Goal: Information Seeking & Learning: Learn about a topic

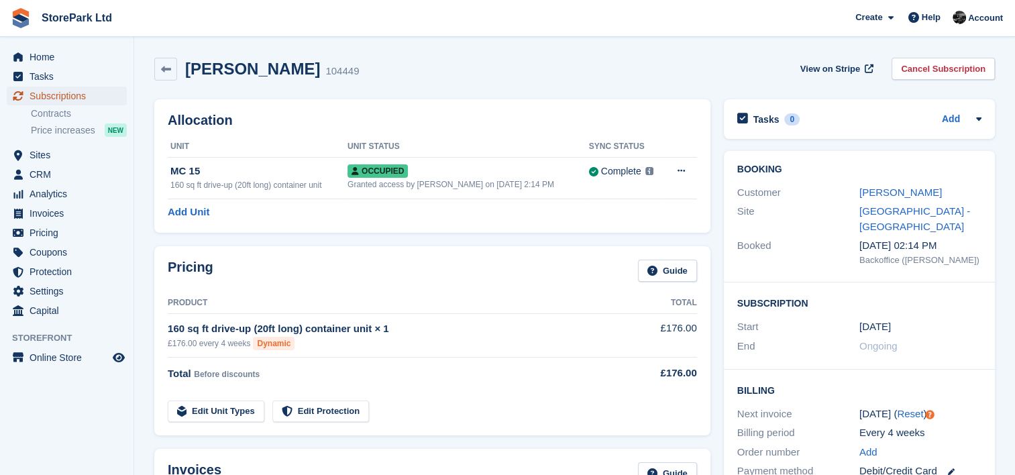
click at [53, 94] on span "Subscriptions" at bounding box center [70, 96] width 81 height 19
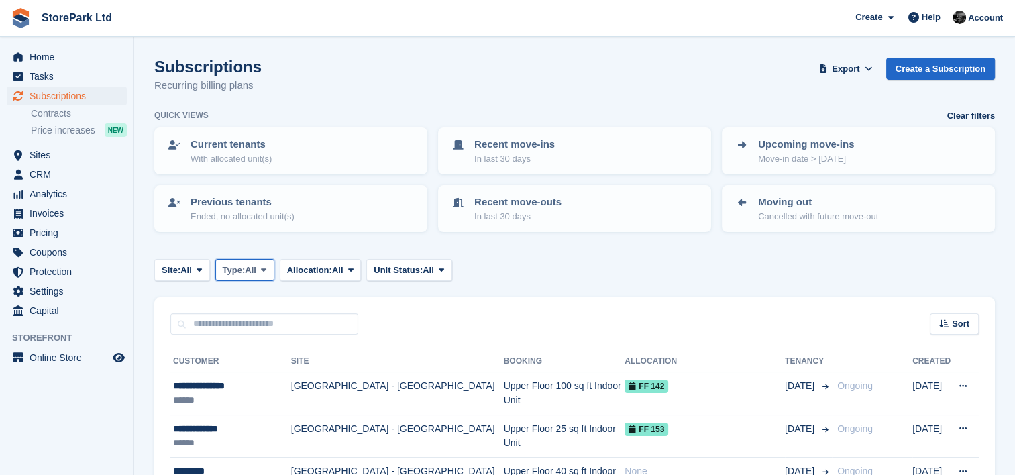
click at [263, 271] on span at bounding box center [263, 269] width 11 height 11
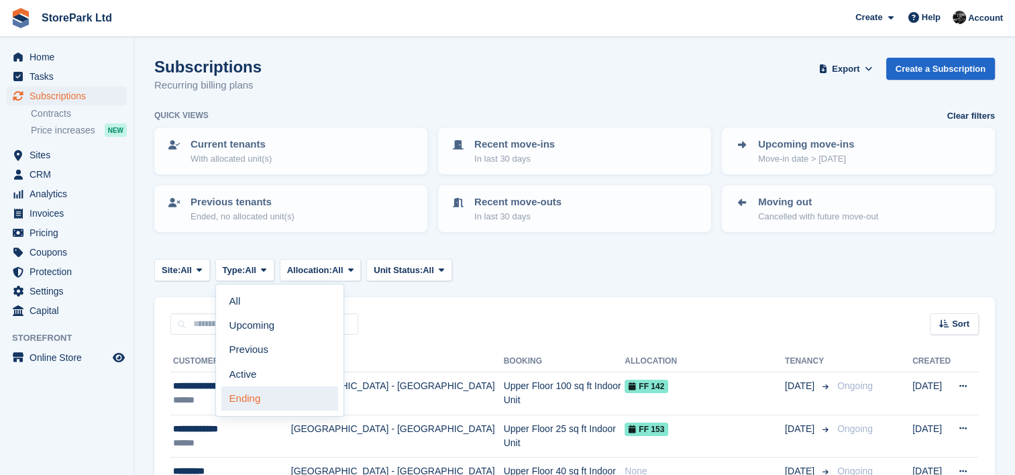
click at [274, 404] on link "Ending" at bounding box center [279, 398] width 117 height 24
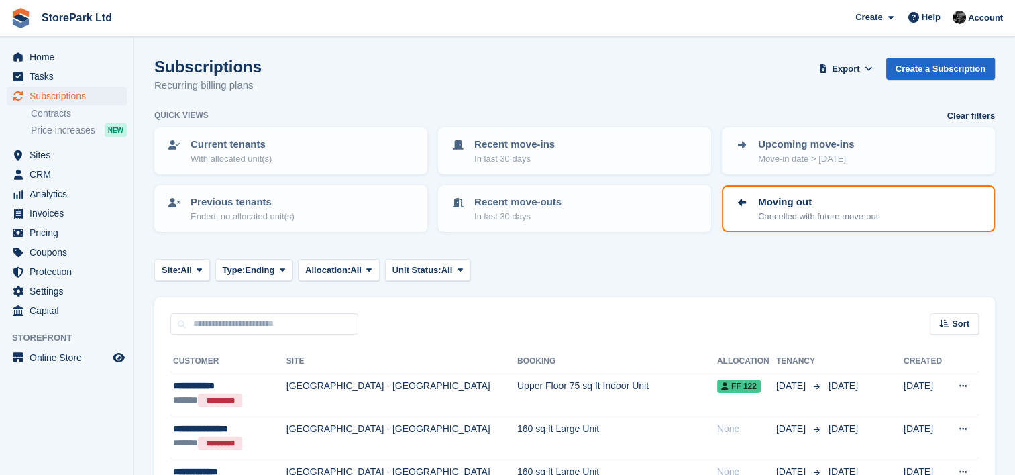
scroll to position [262, 0]
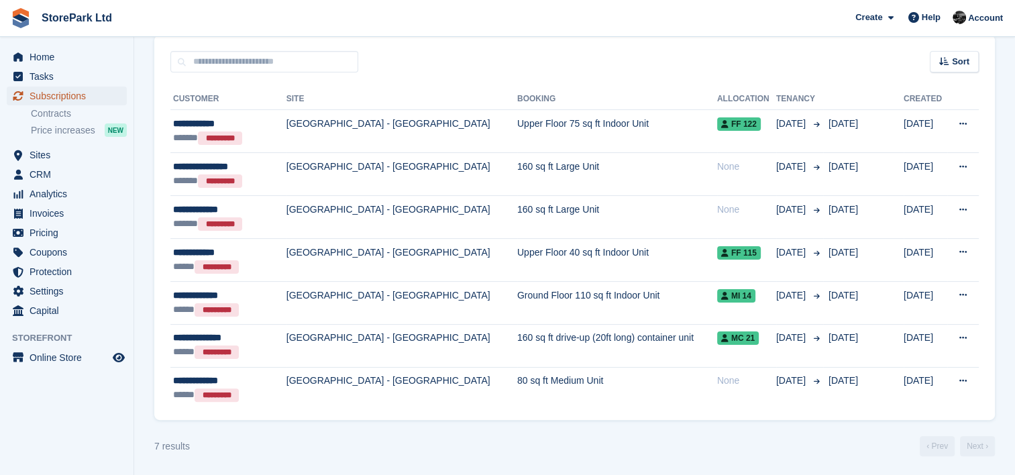
click at [94, 101] on span "Subscriptions" at bounding box center [70, 96] width 81 height 19
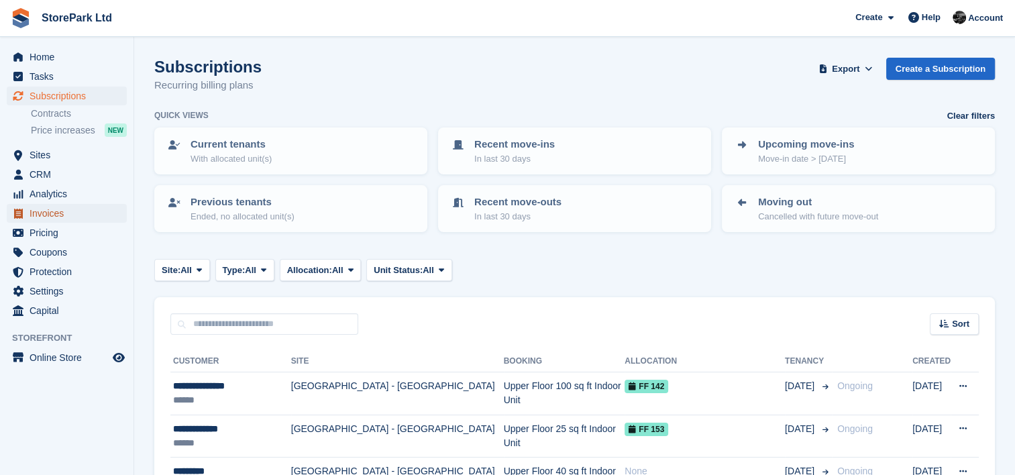
click at [79, 212] on span "Invoices" at bounding box center [70, 213] width 81 height 19
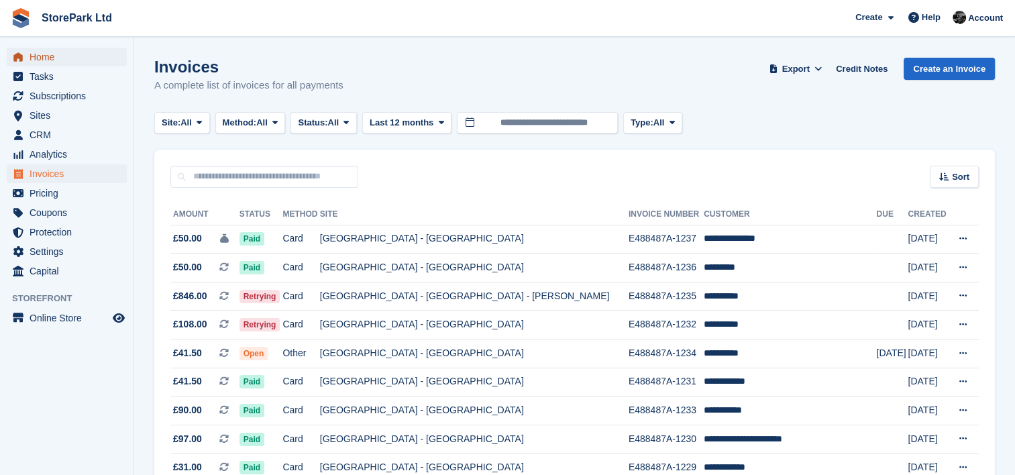
click at [70, 48] on span "Home" at bounding box center [70, 57] width 81 height 19
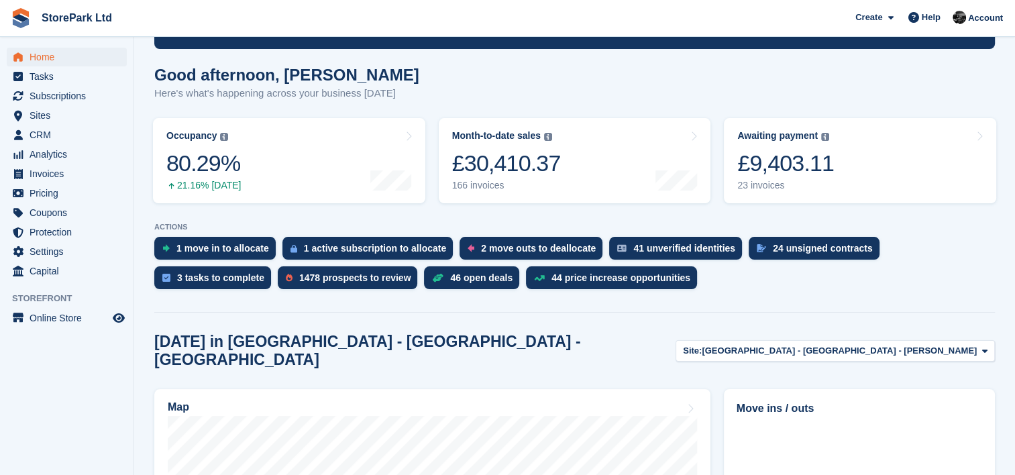
scroll to position [97, 0]
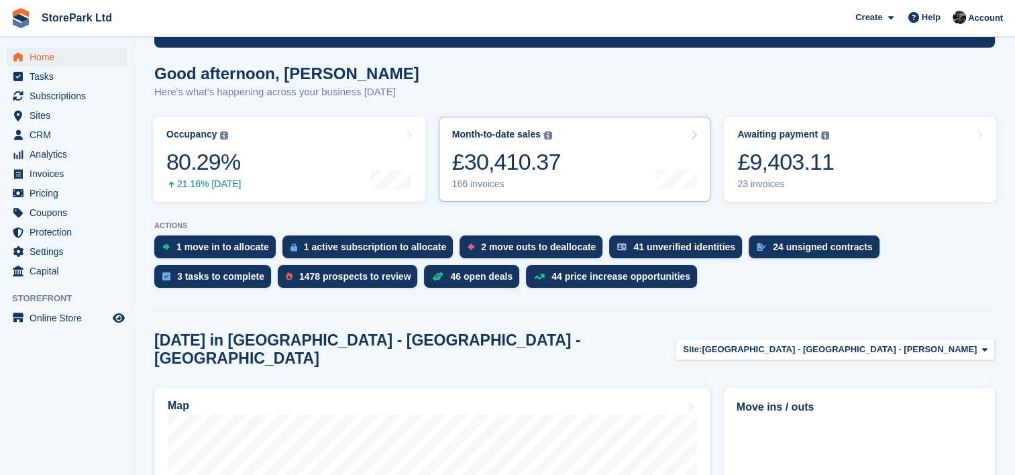
click at [513, 168] on div "£30,410.37" at bounding box center [506, 162] width 109 height 28
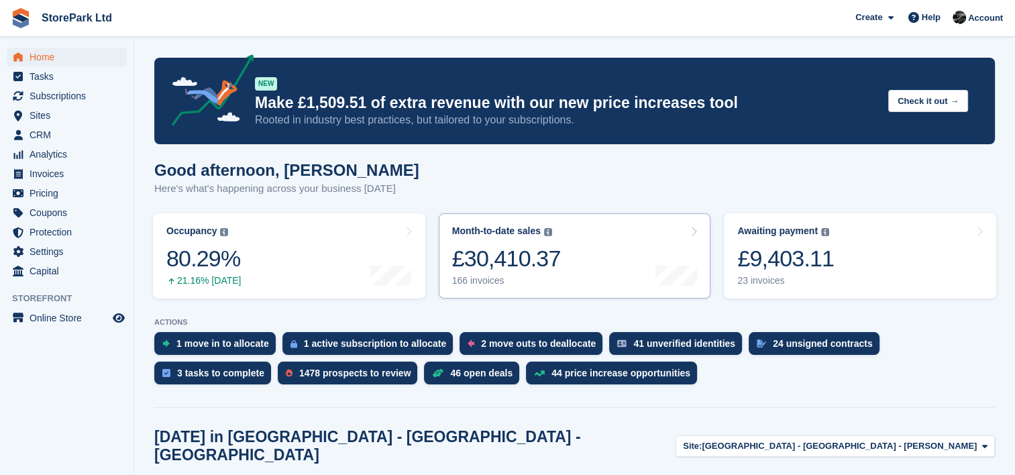
click at [694, 228] on icon at bounding box center [693, 231] width 7 height 11
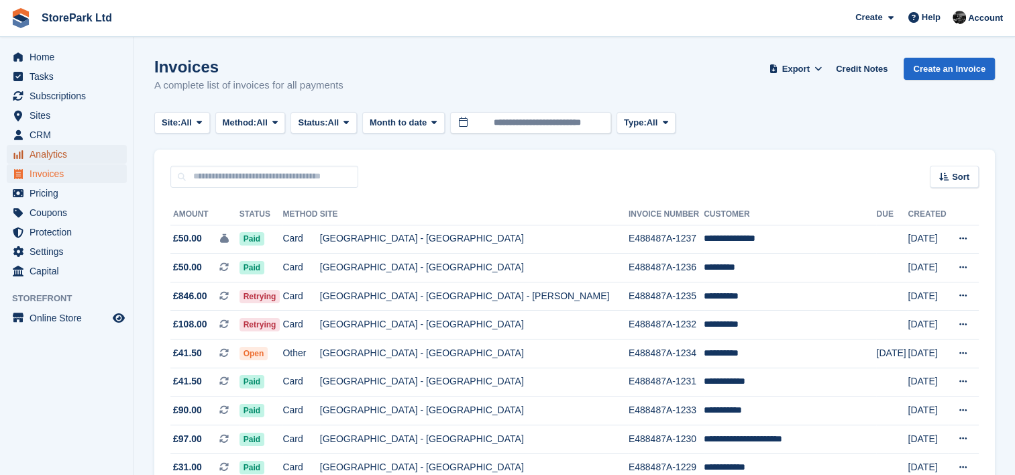
click at [84, 155] on span "Analytics" at bounding box center [70, 154] width 81 height 19
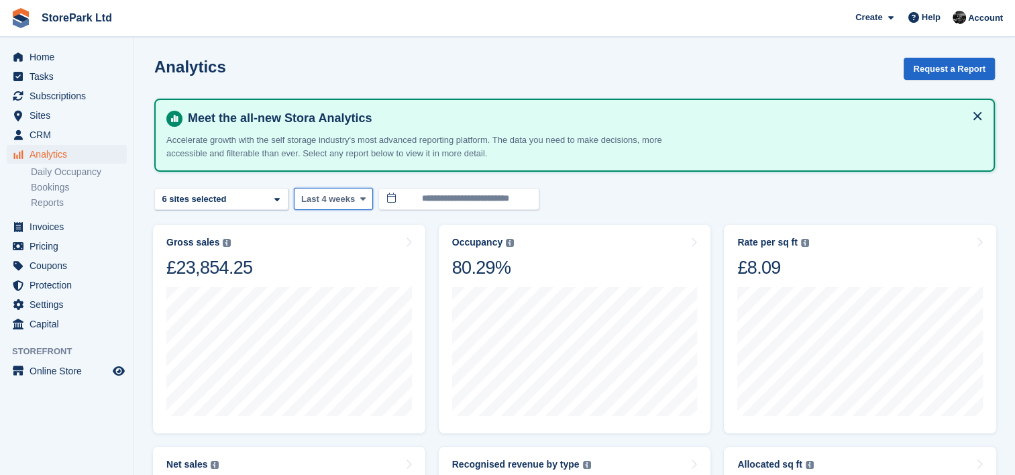
click at [338, 196] on span "Last 4 weeks" at bounding box center [328, 199] width 54 height 13
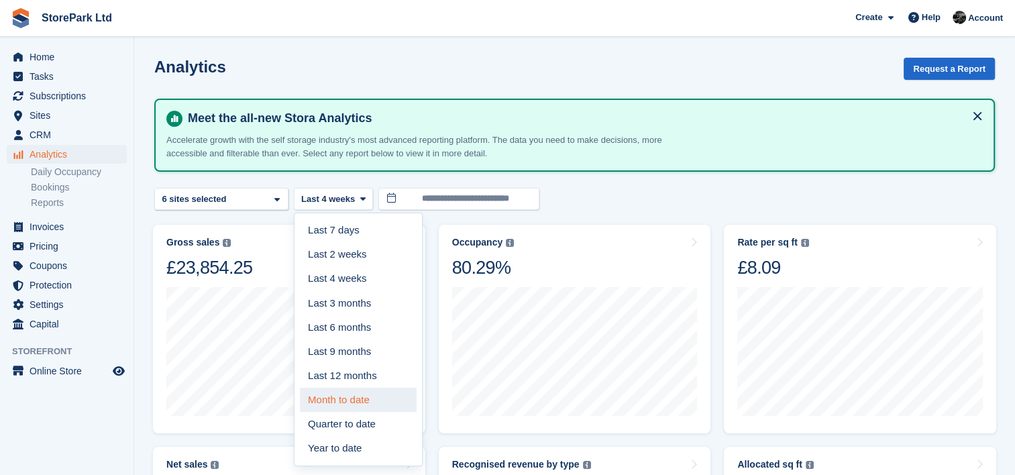
click at [354, 399] on link "Month to date" at bounding box center [358, 400] width 117 height 24
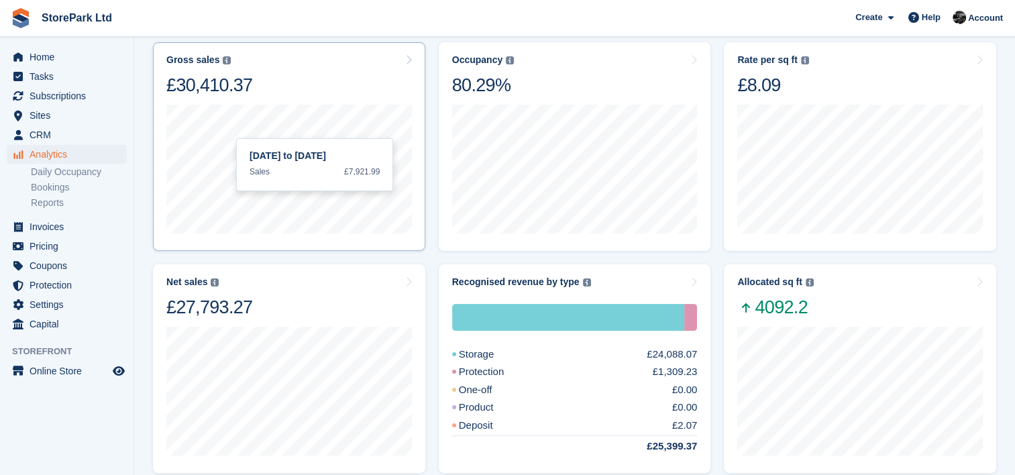
scroll to position [182, 0]
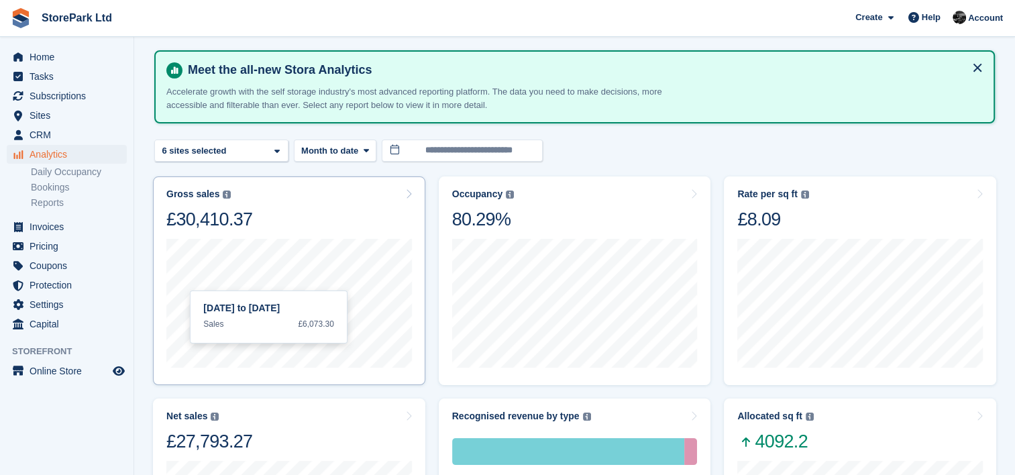
scroll to position [40, 0]
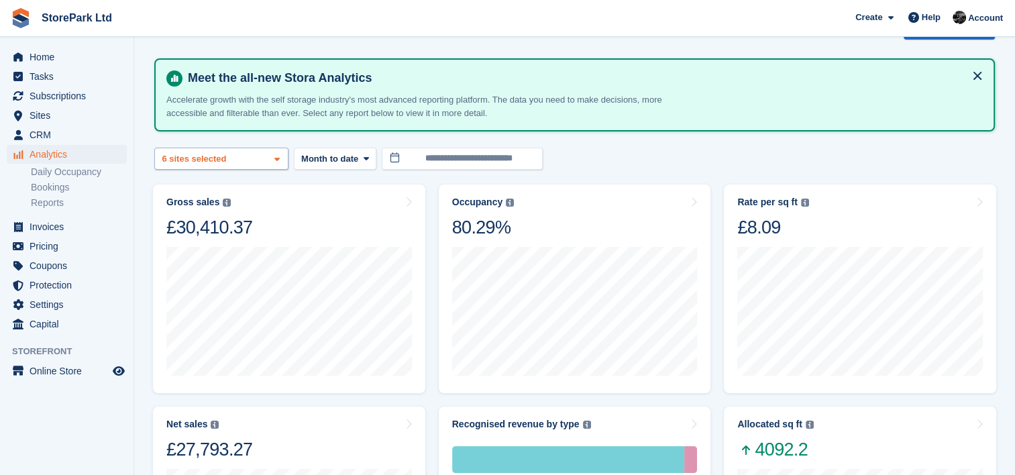
click at [188, 158] on div "6 sites selected" at bounding box center [196, 158] width 72 height 13
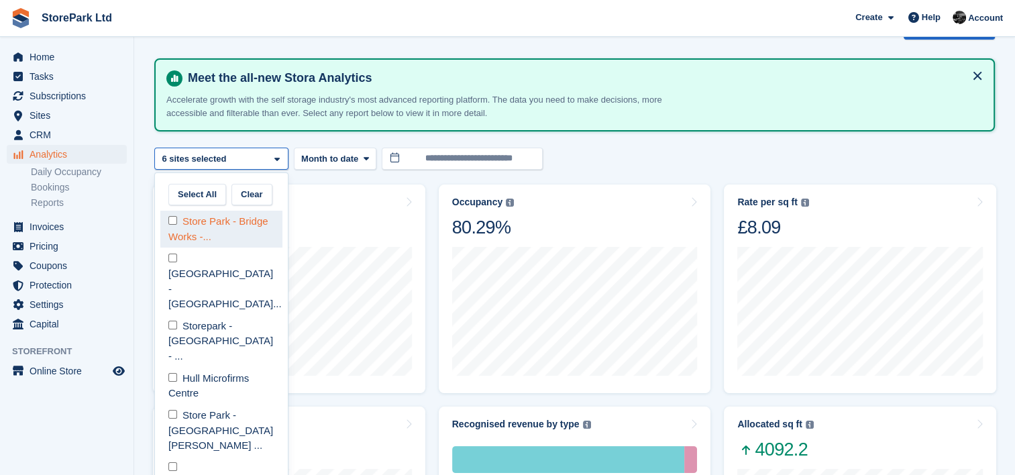
select select "****"
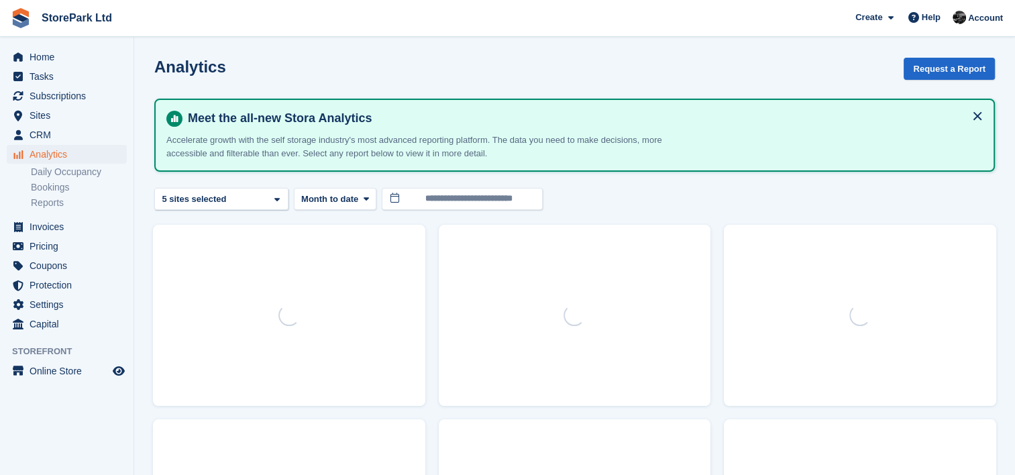
click at [169, 289] on div at bounding box center [289, 315] width 272 height 181
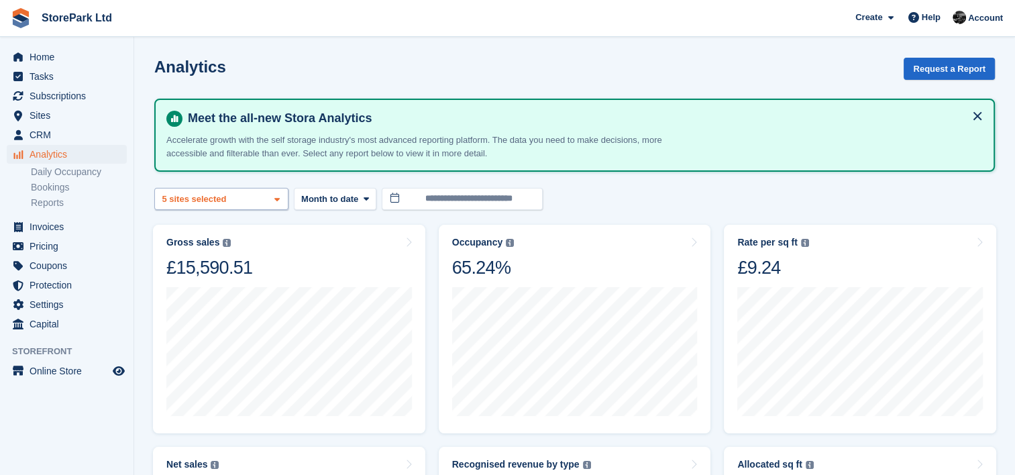
click at [212, 201] on div "5 sites selected" at bounding box center [196, 199] width 72 height 13
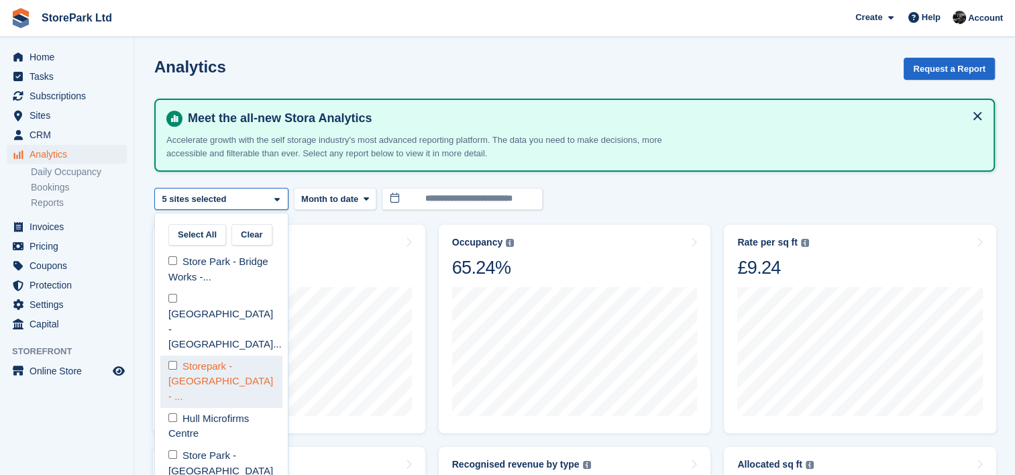
select select "****"
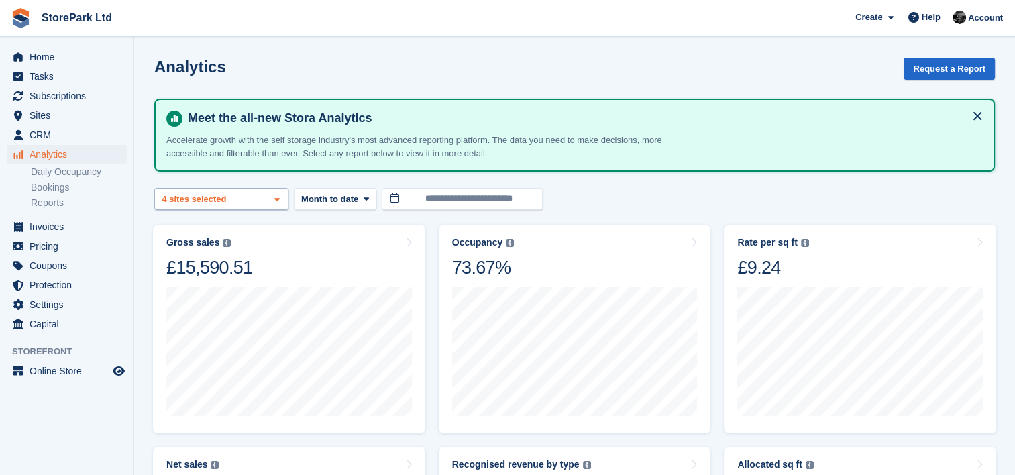
click at [210, 207] on div "[GEOGRAPHIC_DATA] - [GEOGRAPHIC_DATA]... 2 sites selected 3 sites selected 4 si…" at bounding box center [221, 199] width 134 height 22
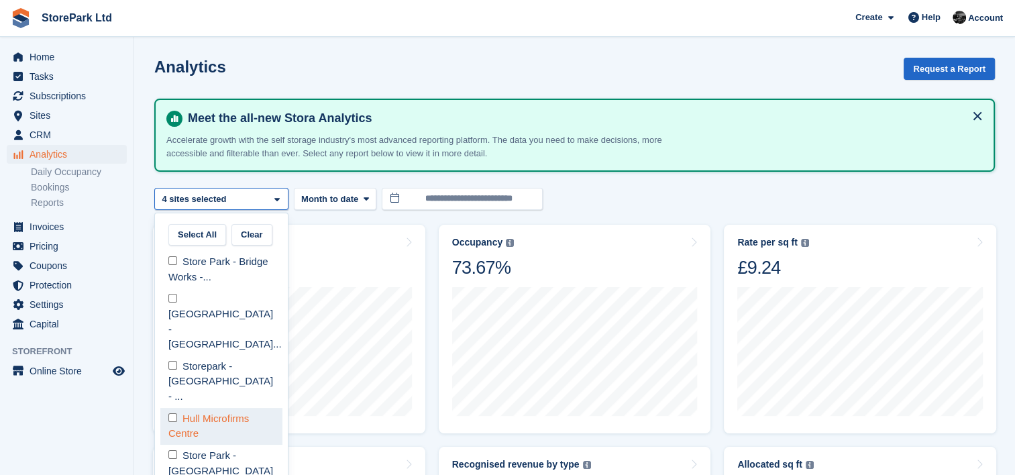
select select "****"
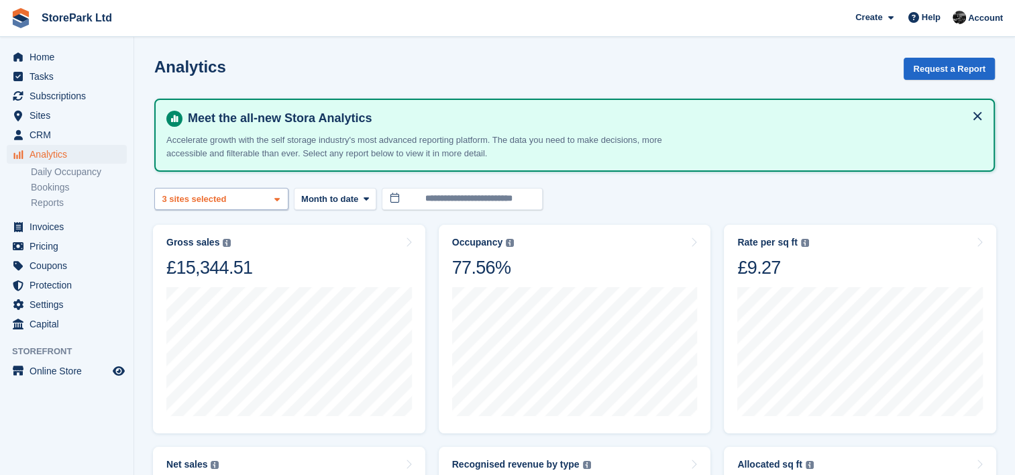
click at [205, 208] on div "[GEOGRAPHIC_DATA] - [GEOGRAPHIC_DATA]... 2 sites selected 3 sites selected" at bounding box center [221, 199] width 134 height 22
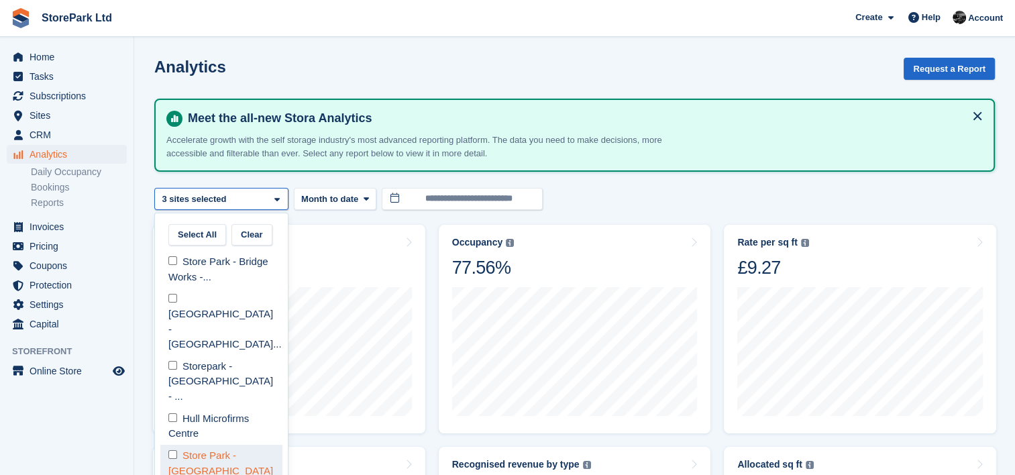
select select "****"
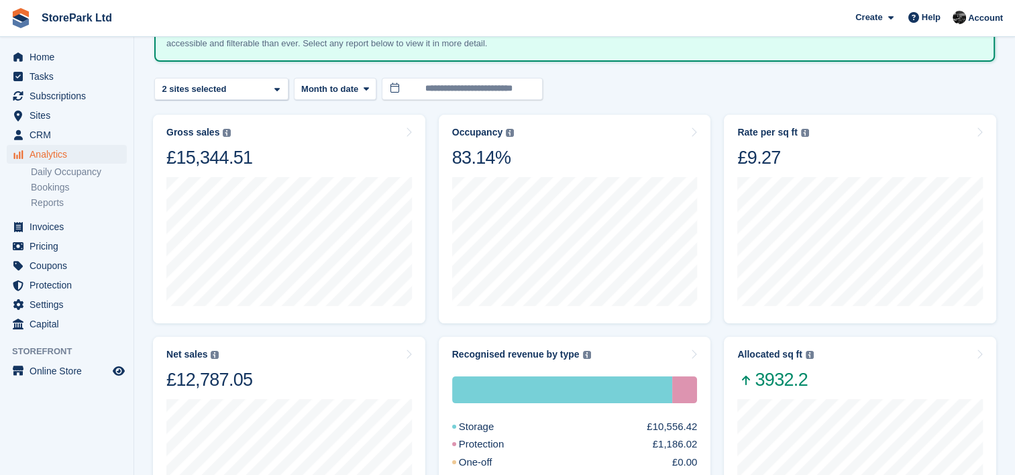
scroll to position [107, 0]
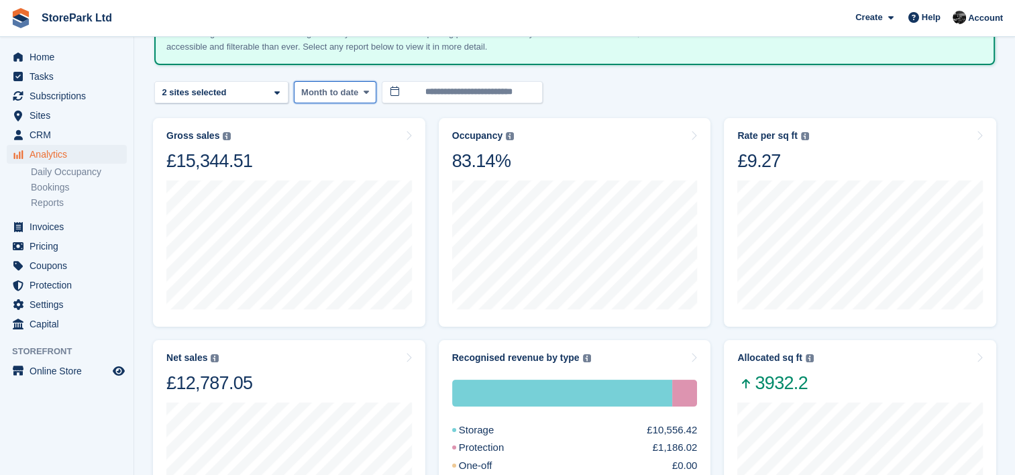
click at [351, 90] on span "Month to date" at bounding box center [329, 92] width 57 height 13
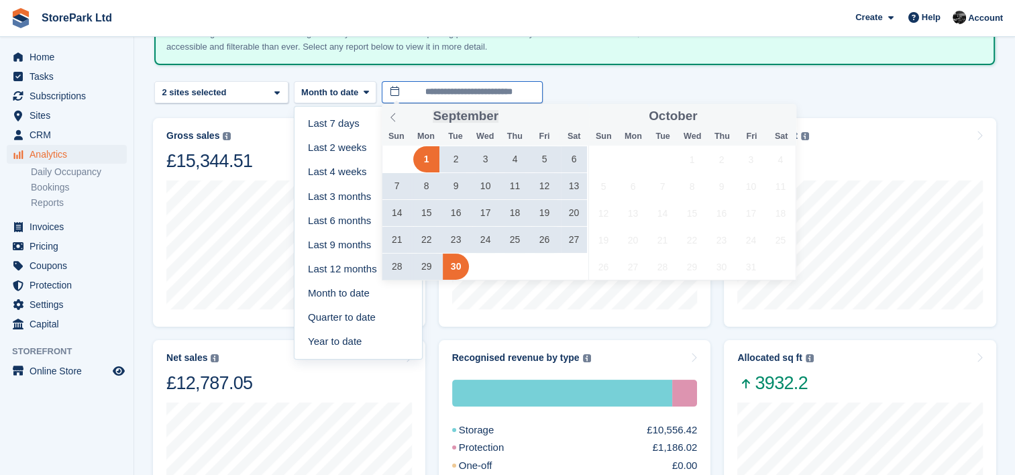
click at [449, 99] on input "**********" at bounding box center [462, 92] width 161 height 22
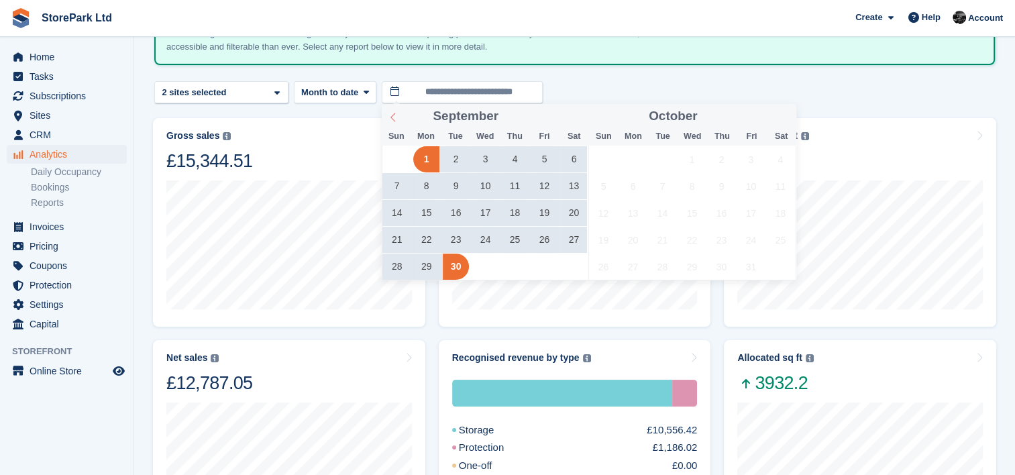
click at [403, 119] on span at bounding box center [393, 115] width 23 height 23
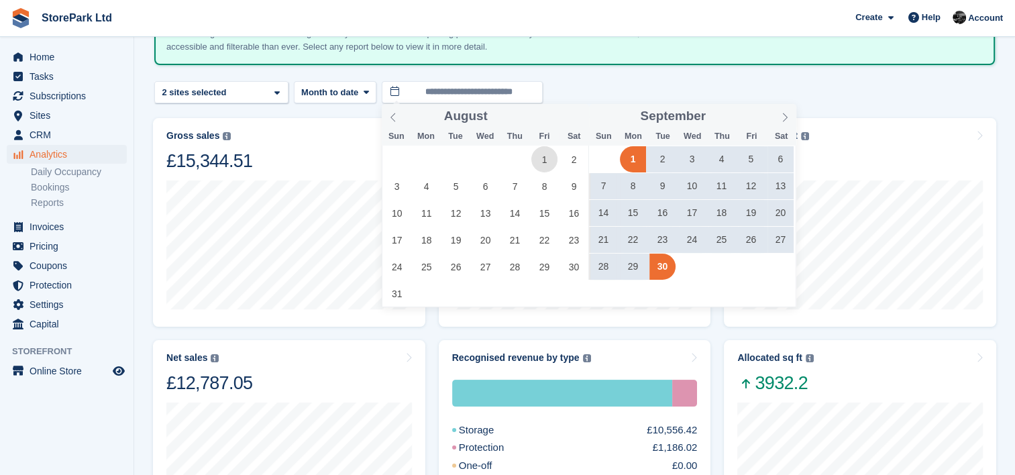
click at [548, 159] on span "1" at bounding box center [544, 159] width 26 height 26
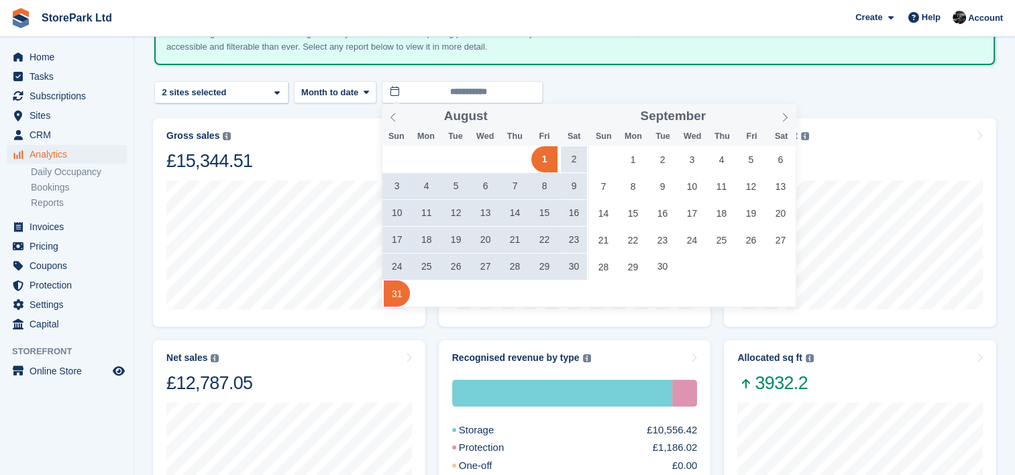
click at [403, 297] on span "31" at bounding box center [397, 293] width 26 height 26
type input "**********"
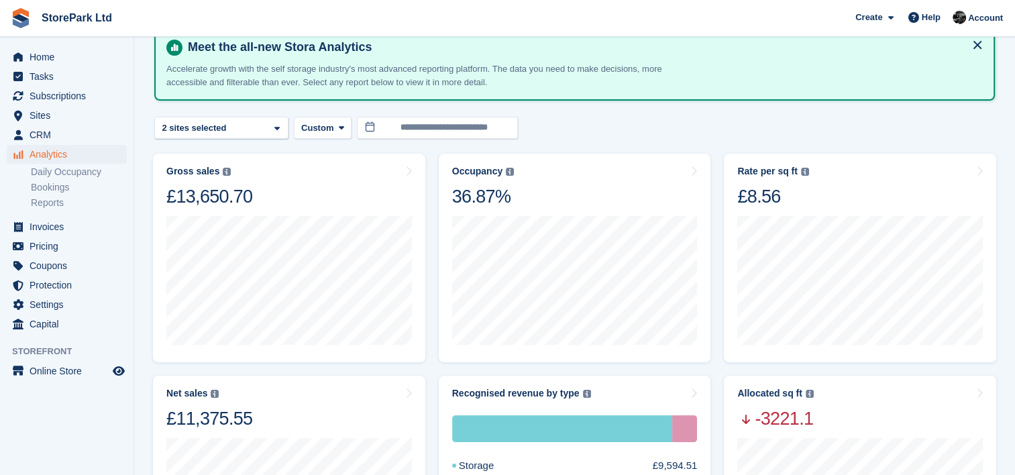
scroll to position [72, 0]
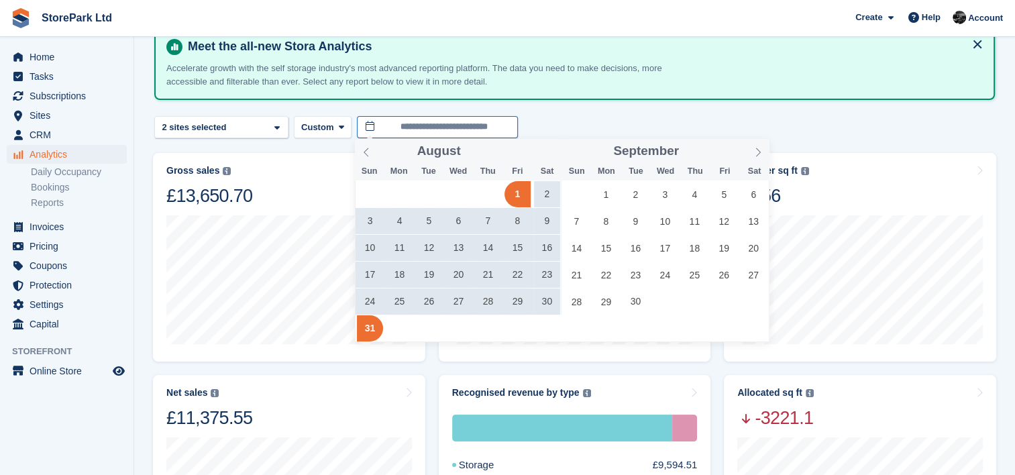
click at [383, 131] on input "**********" at bounding box center [437, 127] width 161 height 22
click at [363, 158] on span at bounding box center [366, 150] width 23 height 23
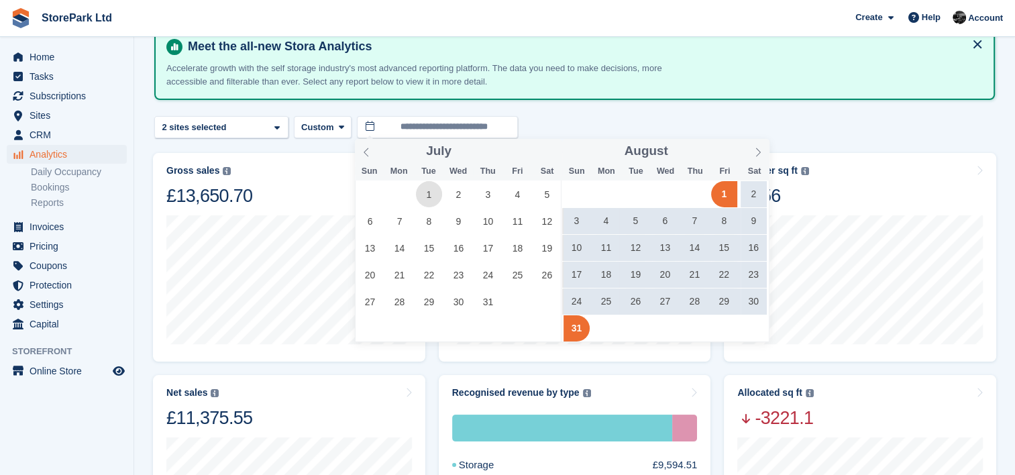
click at [434, 200] on span "1" at bounding box center [429, 194] width 26 height 26
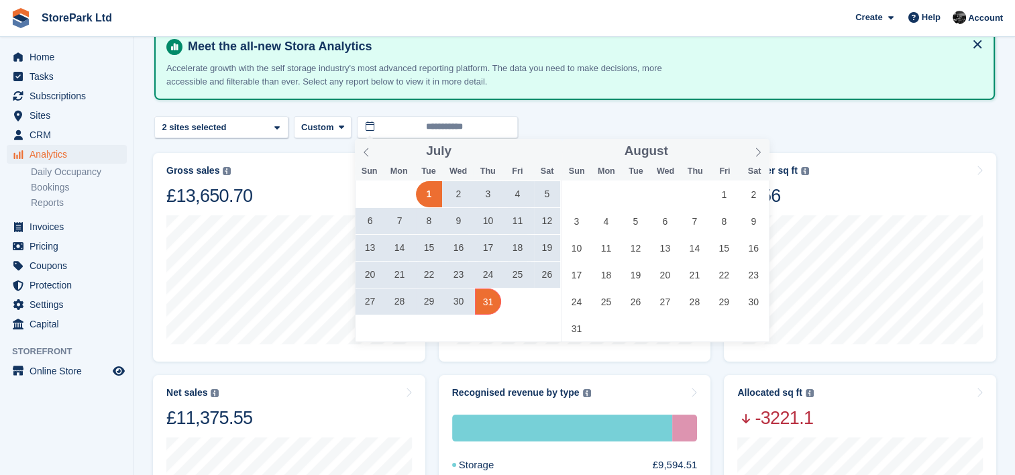
click at [490, 307] on span "31" at bounding box center [488, 301] width 26 height 26
type input "**********"
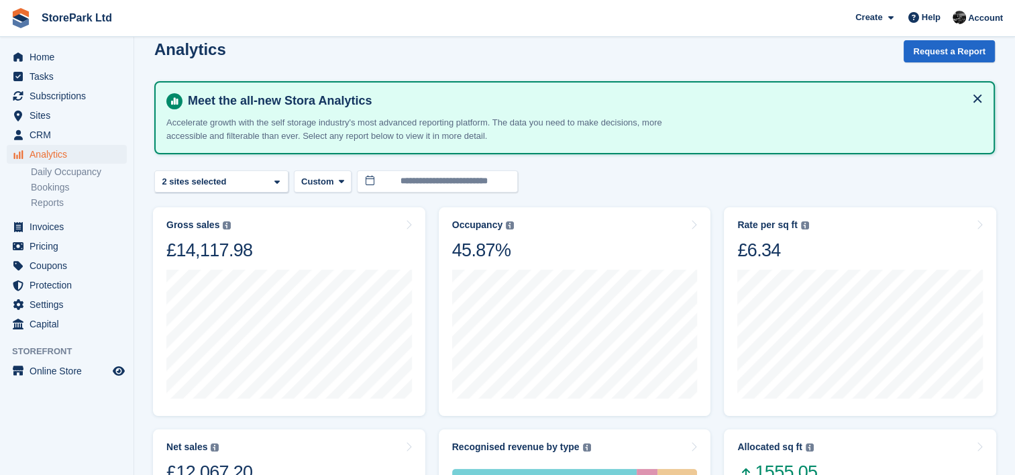
scroll to position [16, 0]
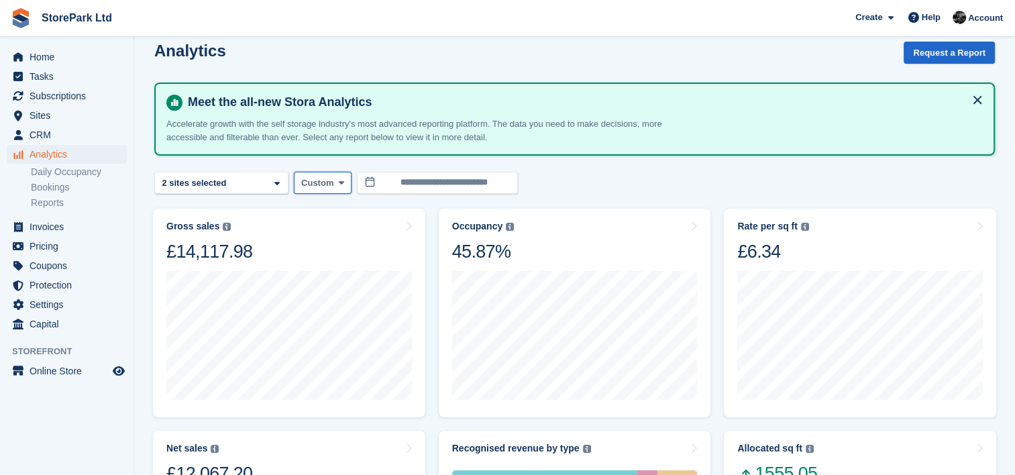
click at [341, 182] on icon at bounding box center [341, 182] width 5 height 9
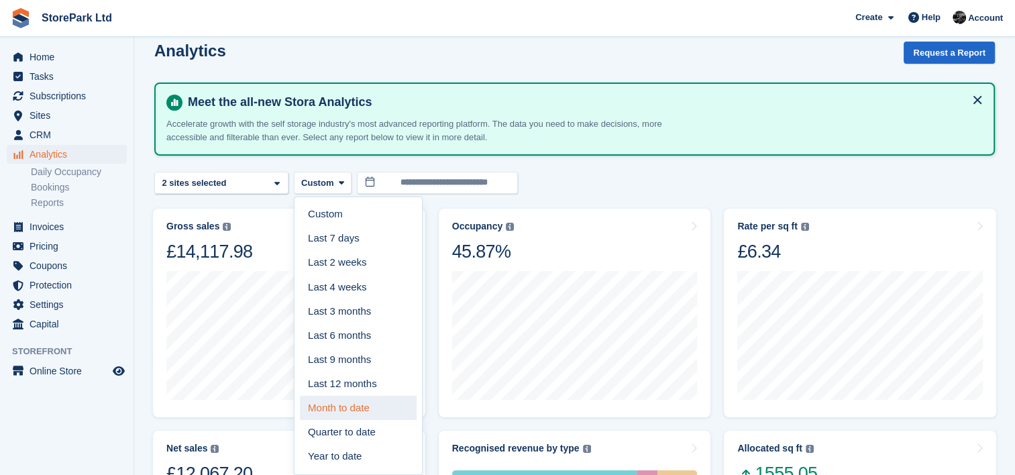
click at [357, 412] on link "Month to date" at bounding box center [358, 408] width 117 height 24
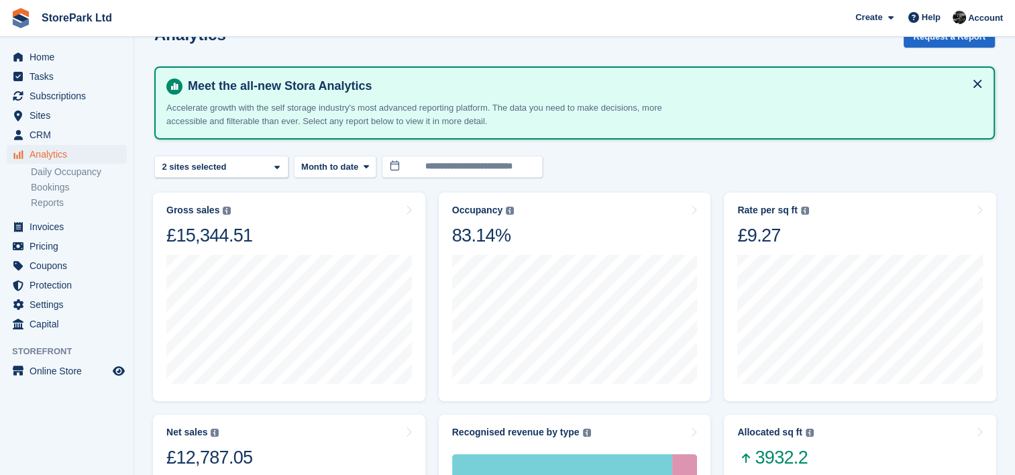
scroll to position [32, 0]
click at [335, 173] on button "Month to date" at bounding box center [335, 167] width 83 height 22
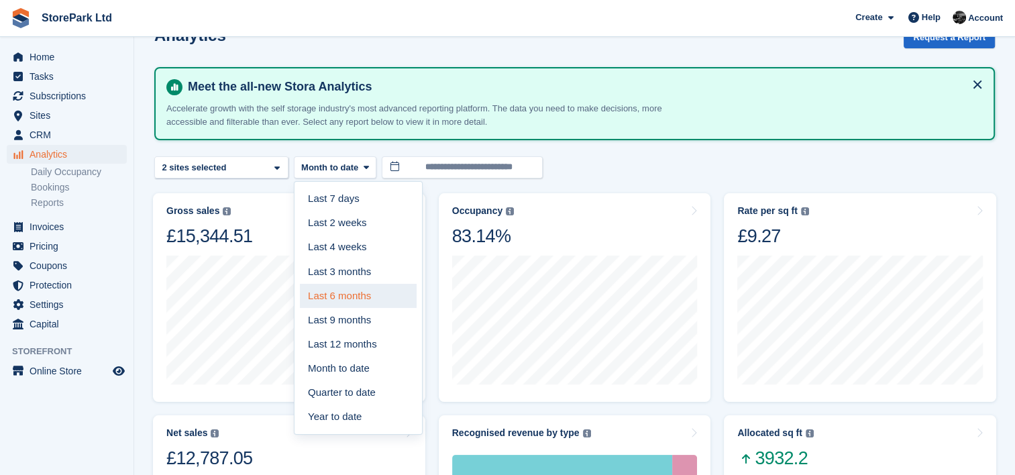
click at [352, 303] on link "Last 6 months" at bounding box center [358, 296] width 117 height 24
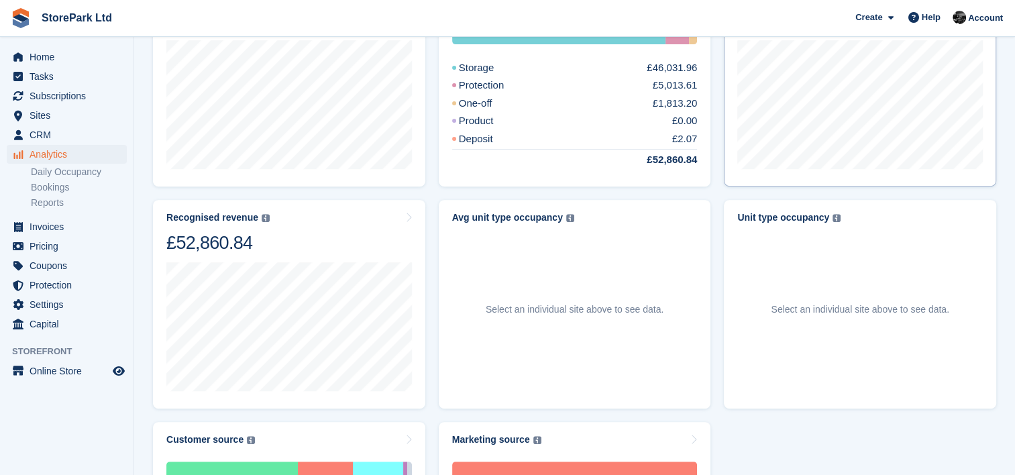
scroll to position [461, 0]
